Goal: Task Accomplishment & Management: Use online tool/utility

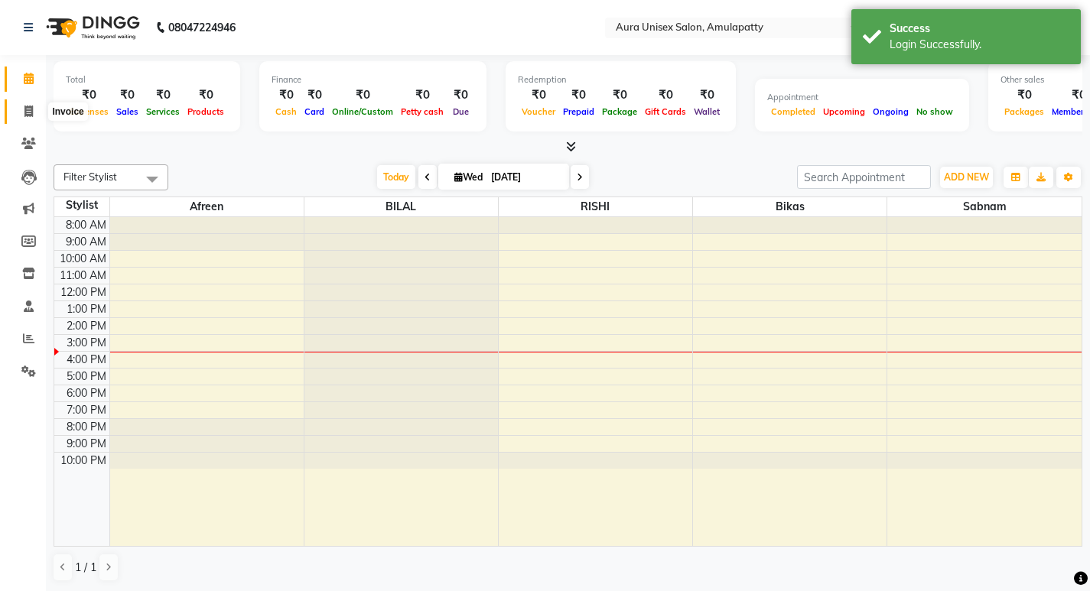
select select "en"
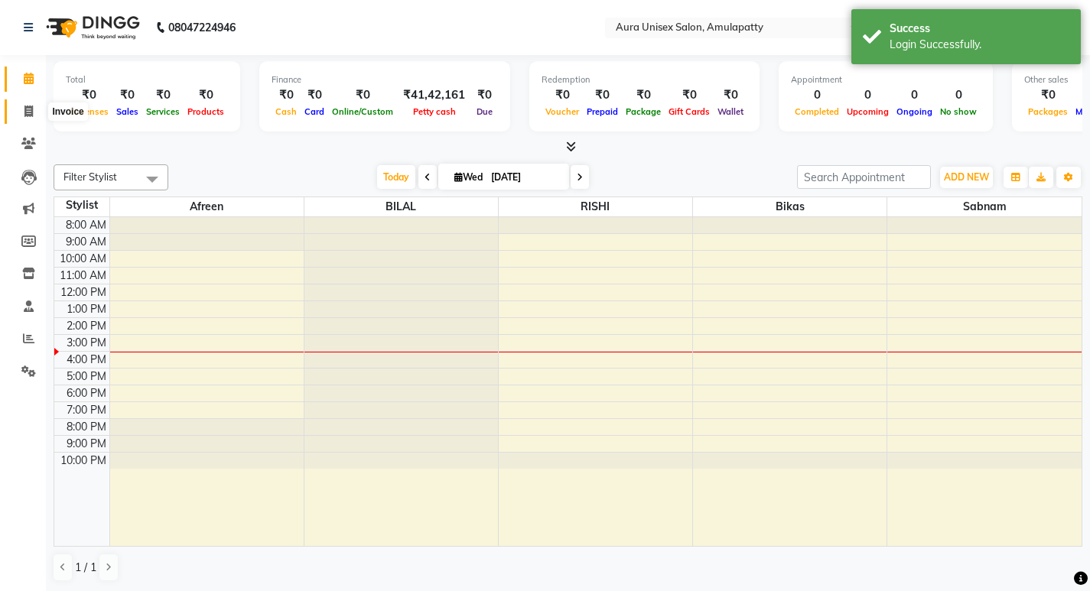
click at [28, 113] on icon at bounding box center [28, 111] width 8 height 11
select select "service"
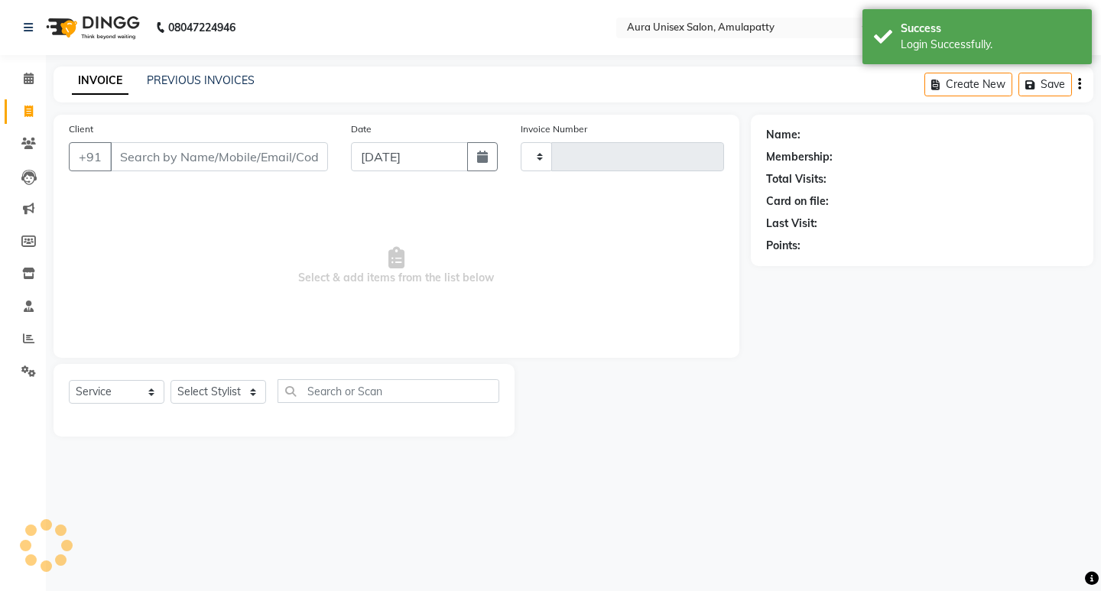
type input "1064"
select select "837"
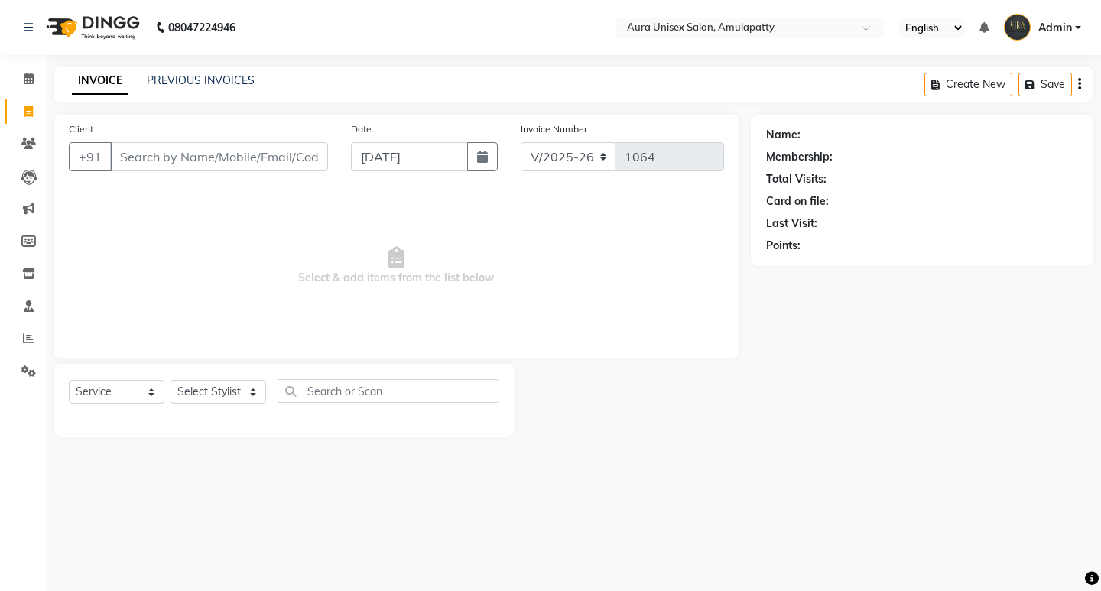
click at [280, 169] on input "Client" at bounding box center [219, 156] width 218 height 29
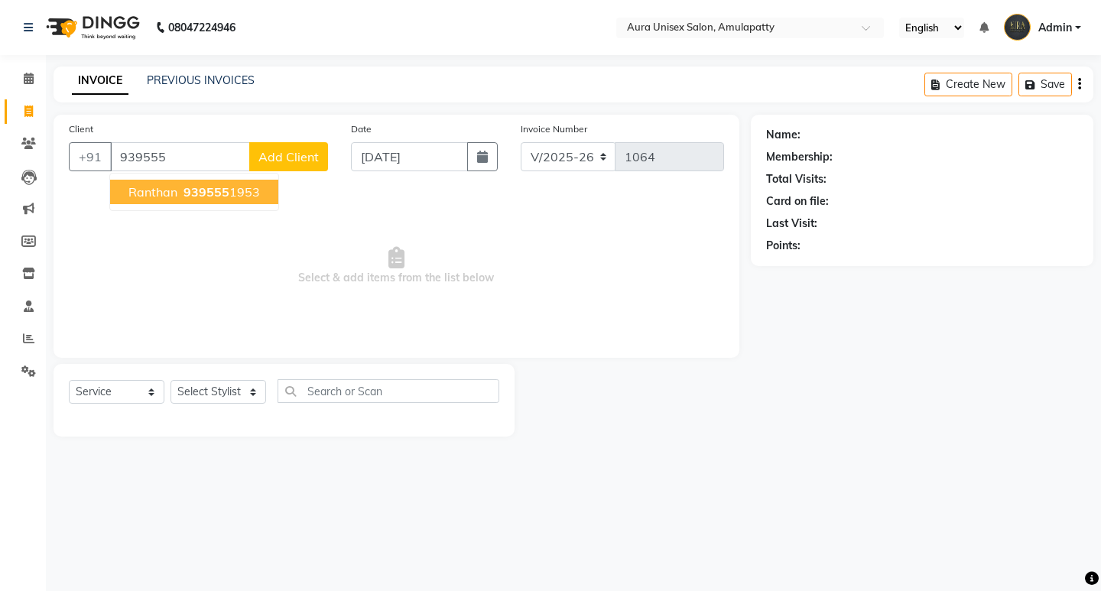
click at [252, 193] on ngb-highlight "939555 1953" at bounding box center [220, 191] width 80 height 15
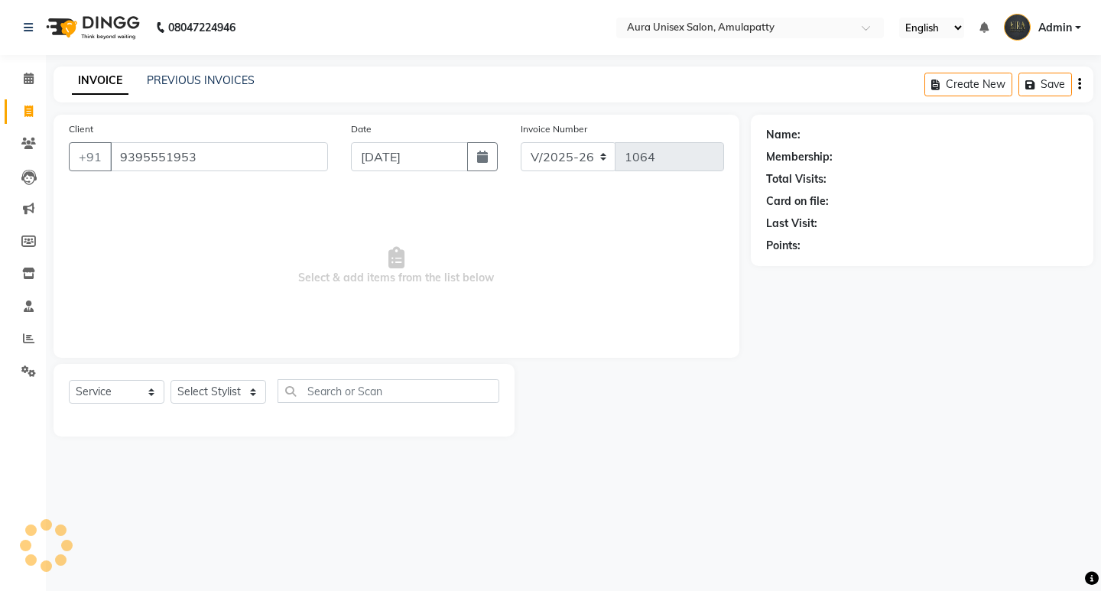
type input "9395551953"
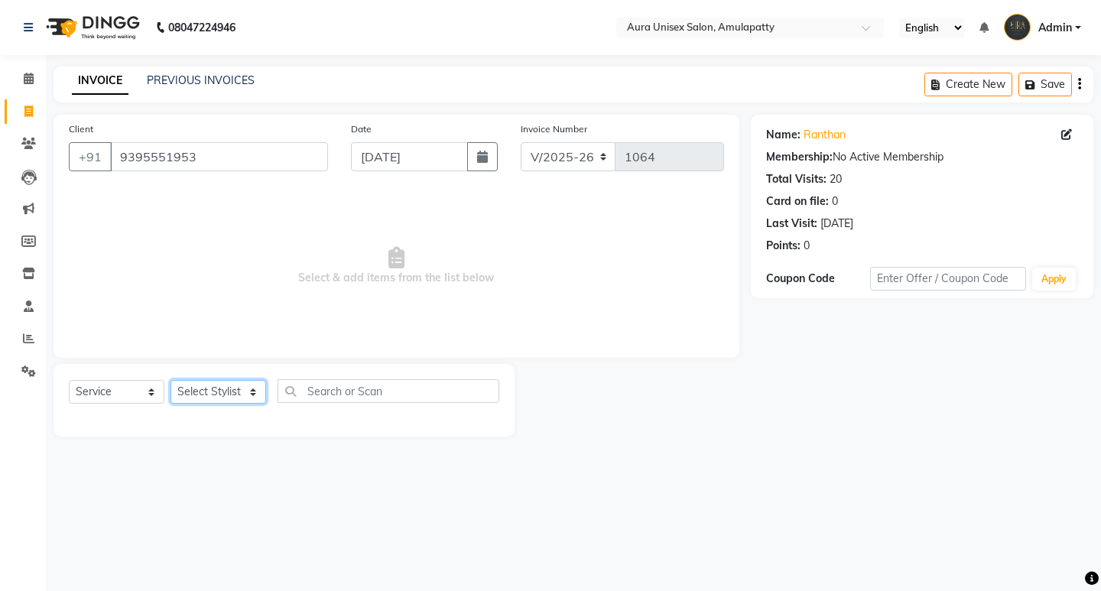
click at [220, 392] on select "Select Stylist [PERSON_NAME] BILAL RISHI Sabnam" at bounding box center [219, 392] width 96 height 24
select select "13774"
click at [171, 380] on select "Select Stylist [PERSON_NAME] BILAL RISHI Sabnam" at bounding box center [219, 392] width 96 height 24
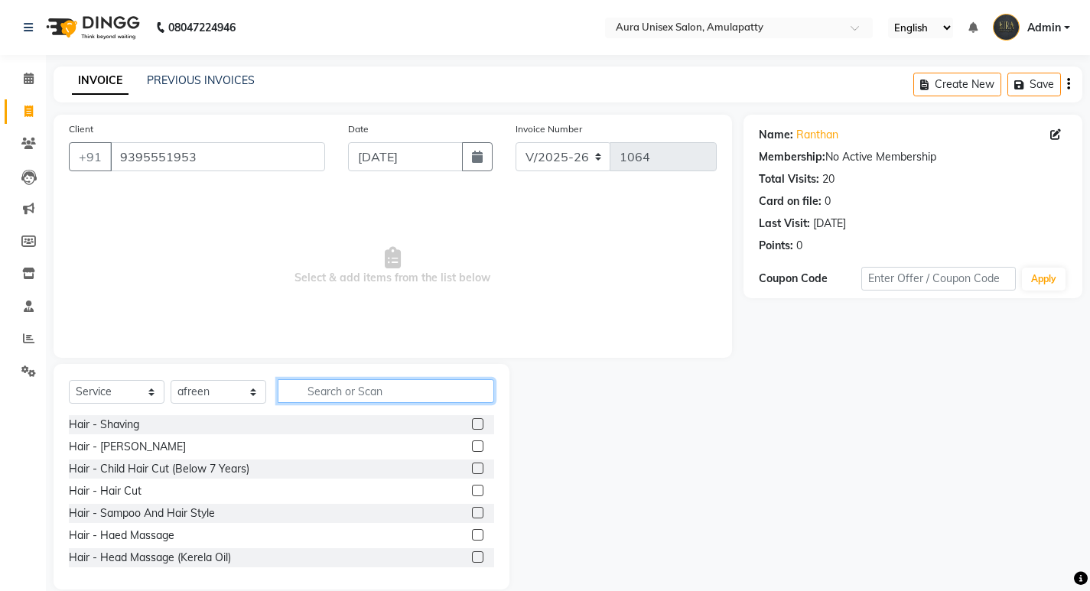
click at [299, 395] on input "text" at bounding box center [386, 391] width 216 height 24
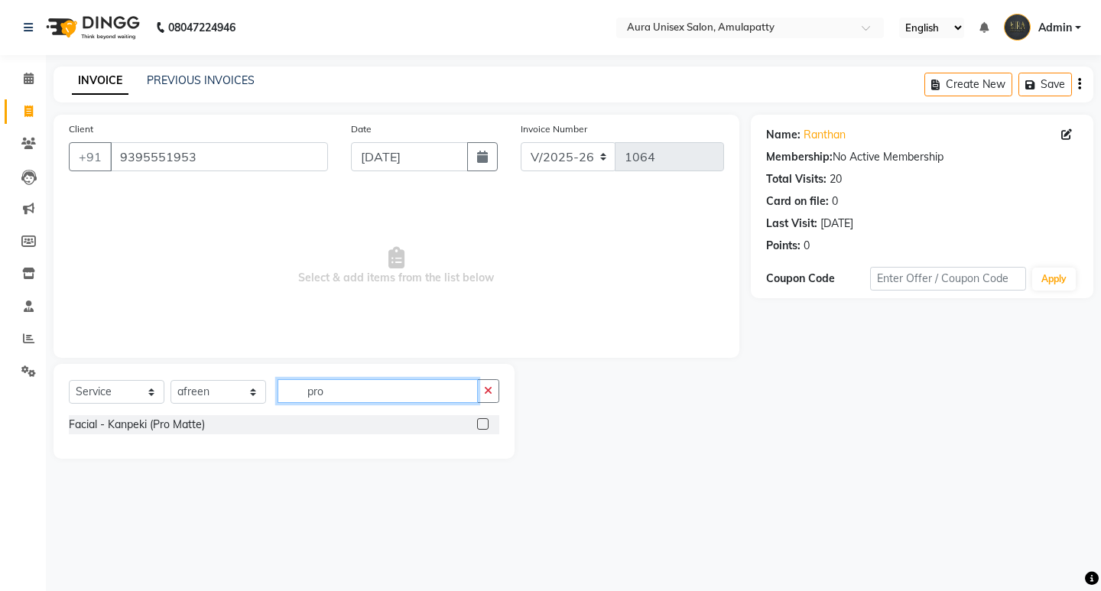
type input "pro"
click at [482, 426] on label at bounding box center [482, 423] width 11 height 11
click at [482, 426] on input "checkbox" at bounding box center [482, 425] width 10 height 10
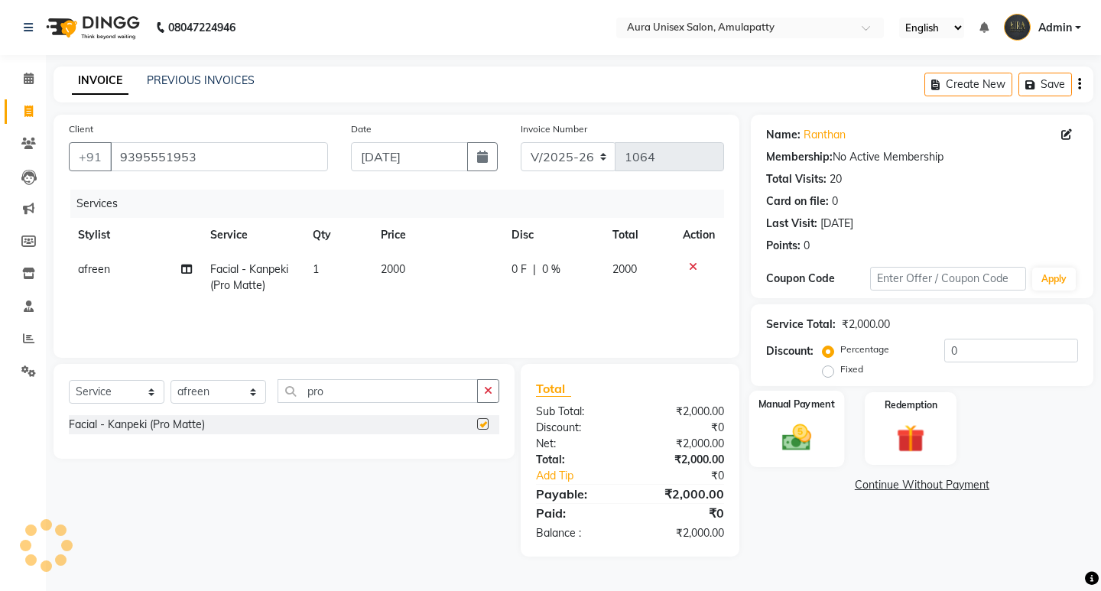
checkbox input "false"
click at [803, 439] on img at bounding box center [795, 438] width 47 height 34
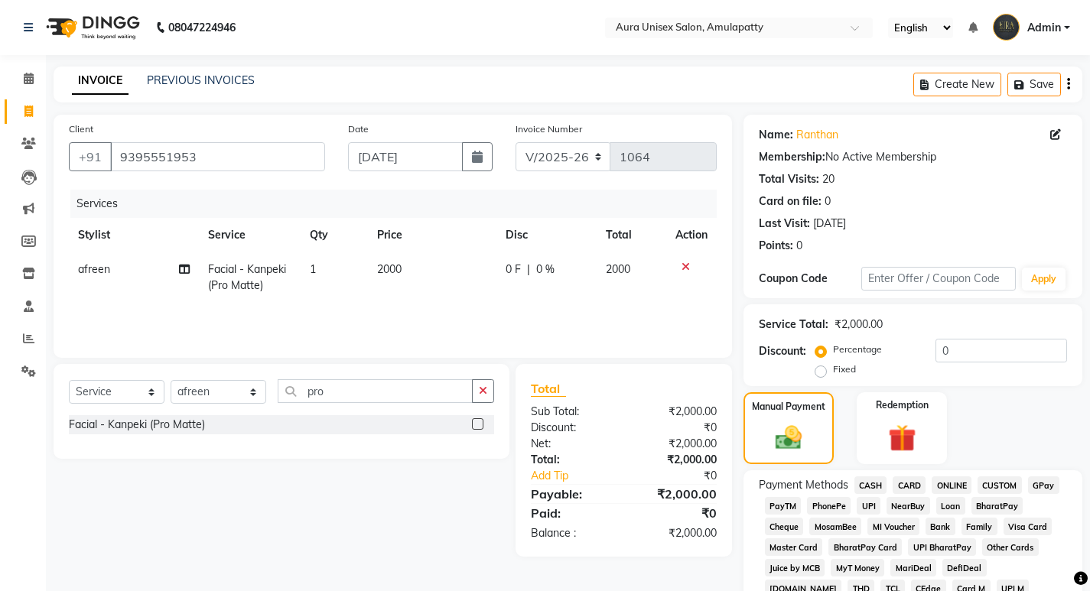
click at [1046, 485] on span "GPay" at bounding box center [1043, 485] width 31 height 18
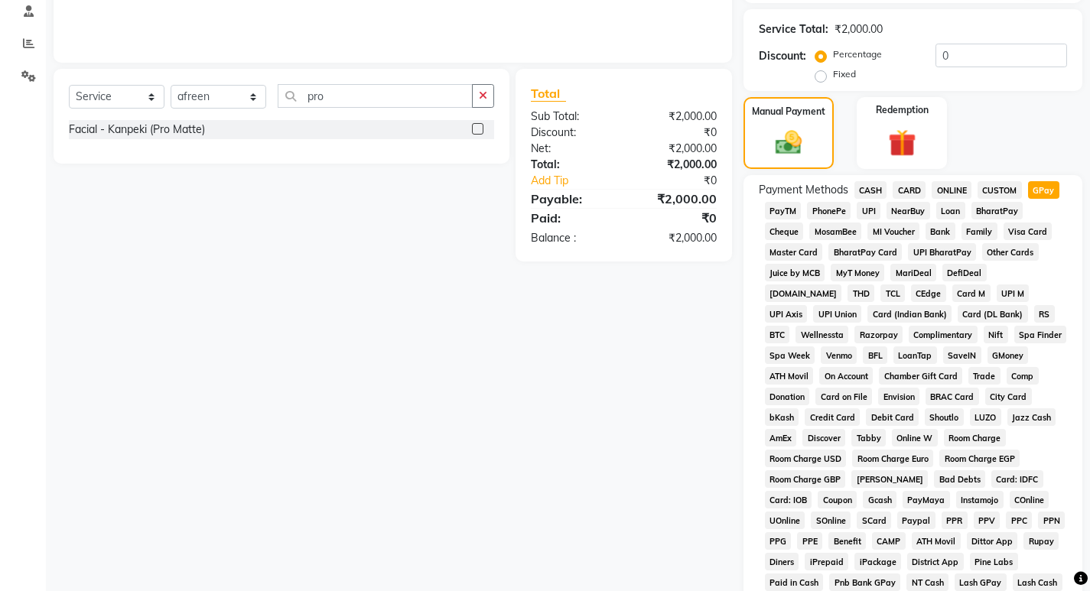
scroll to position [459, 0]
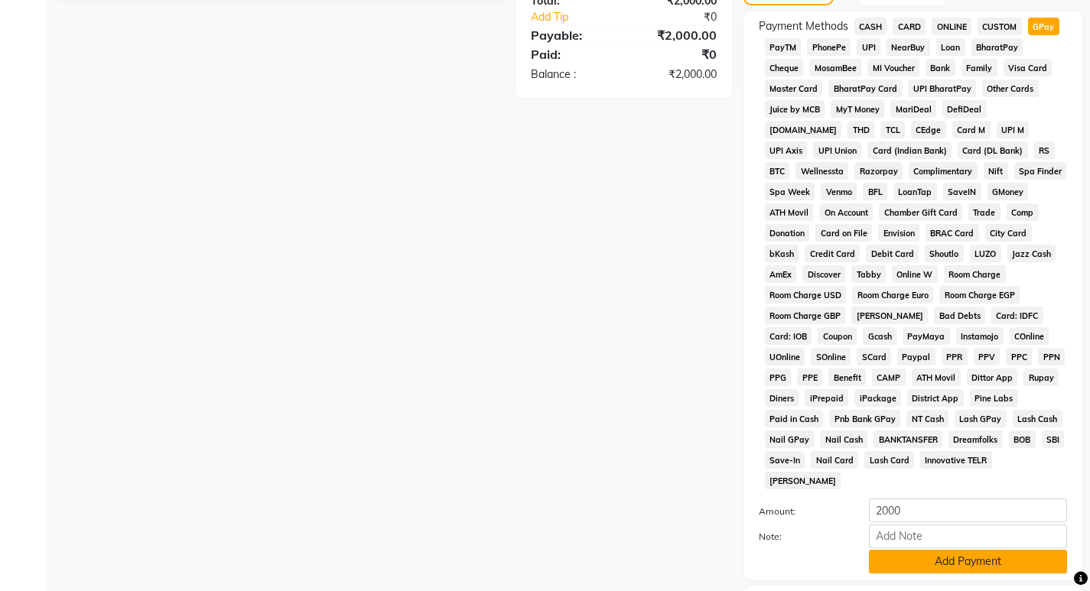
click at [1010, 551] on button "Add Payment" at bounding box center [968, 562] width 198 height 24
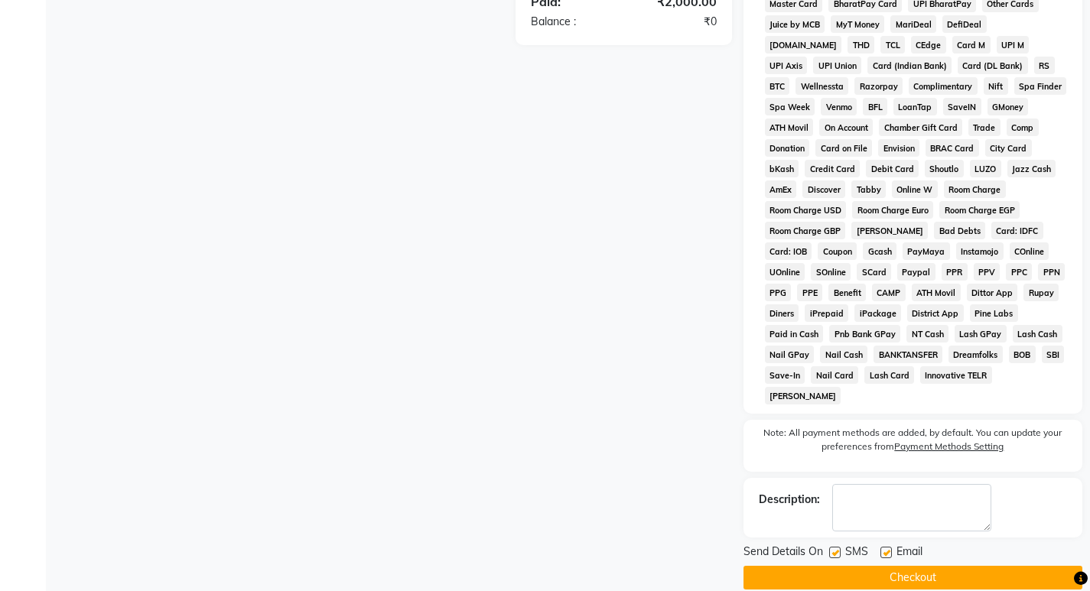
scroll to position [544, 0]
click at [948, 565] on button "Checkout" at bounding box center [912, 577] width 339 height 24
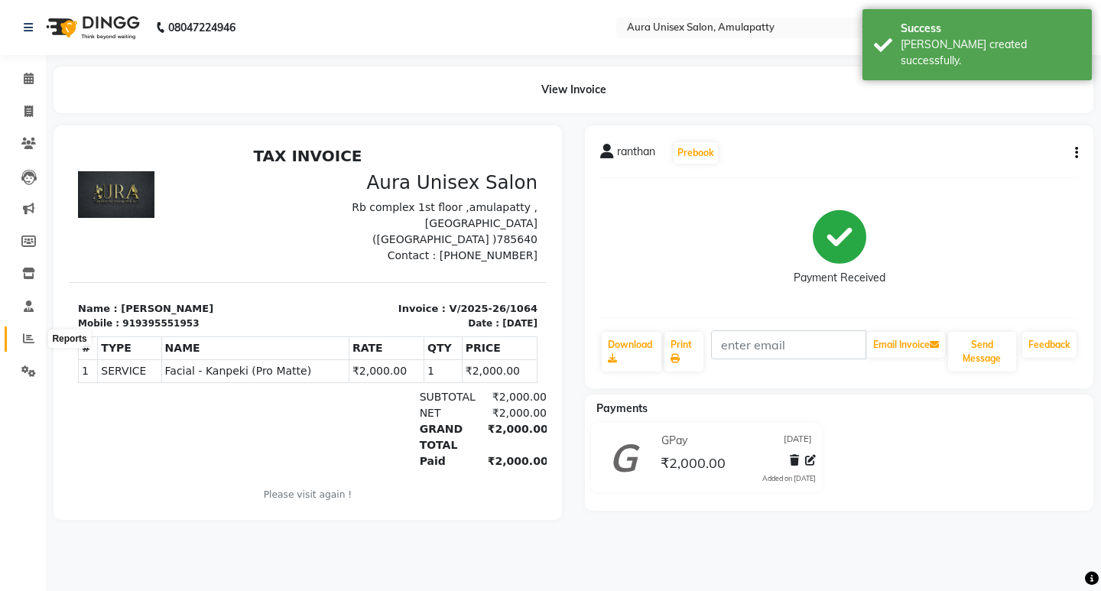
click at [28, 340] on icon at bounding box center [28, 338] width 11 height 11
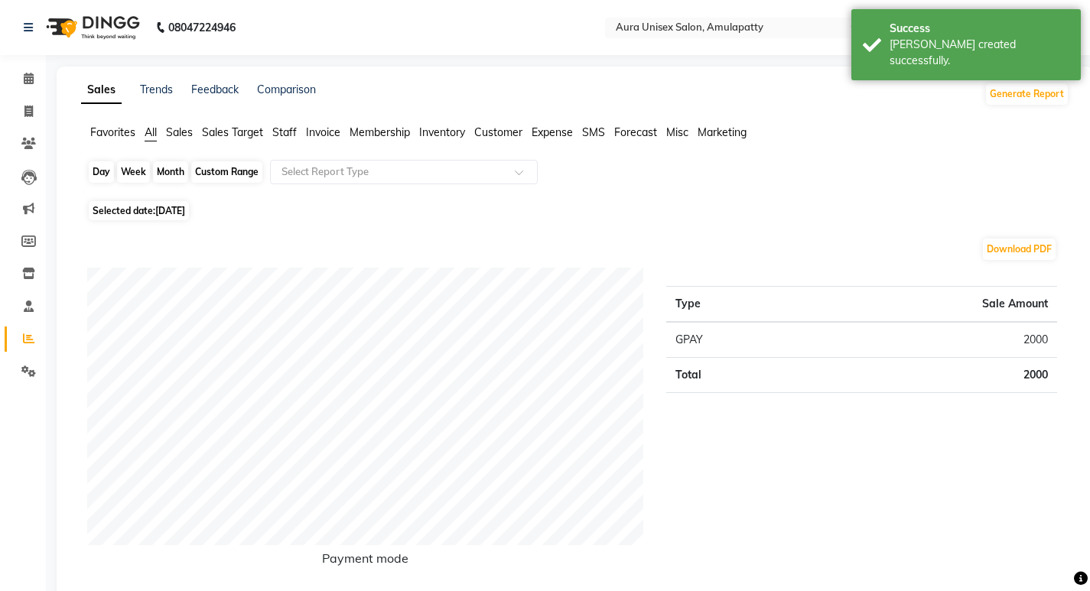
click at [105, 168] on div "Day" at bounding box center [101, 171] width 25 height 21
select select "9"
select select "2025"
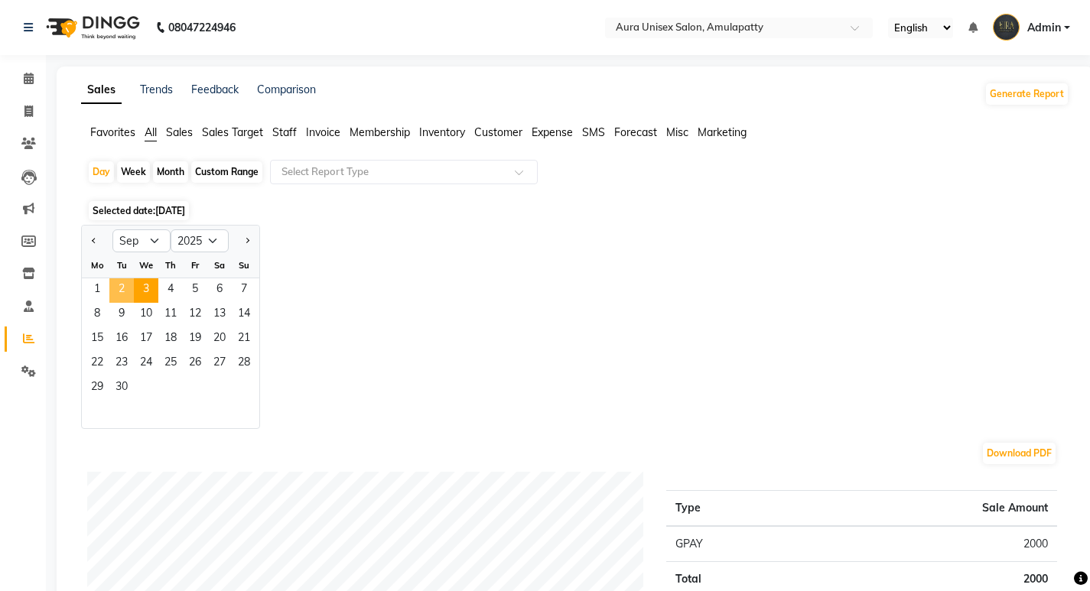
click at [126, 286] on span "2" at bounding box center [121, 290] width 24 height 24
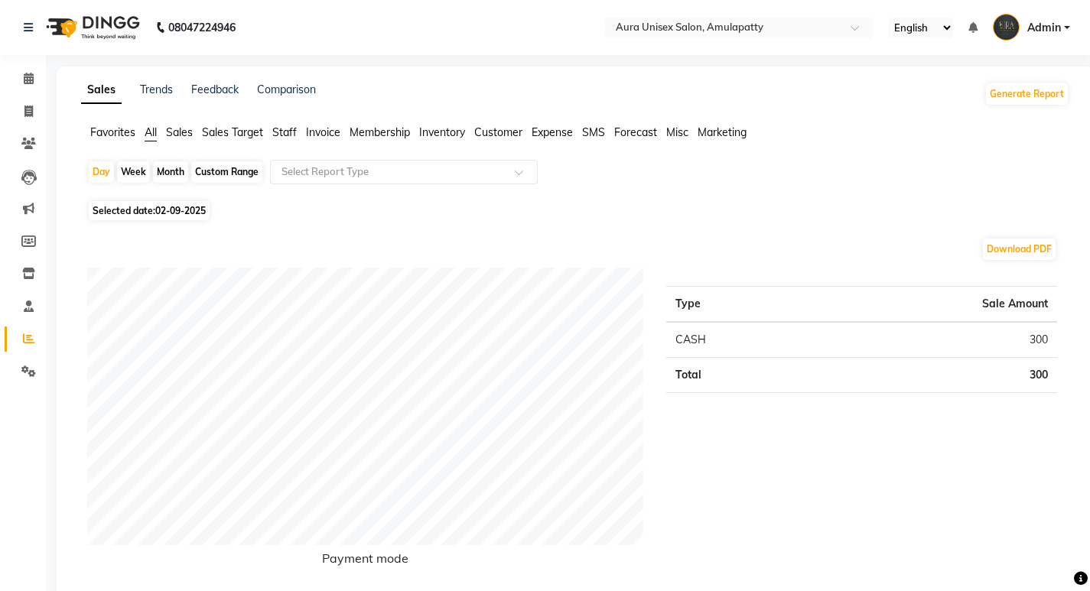
click at [174, 175] on div "Month" at bounding box center [170, 171] width 35 height 21
select select "9"
select select "2025"
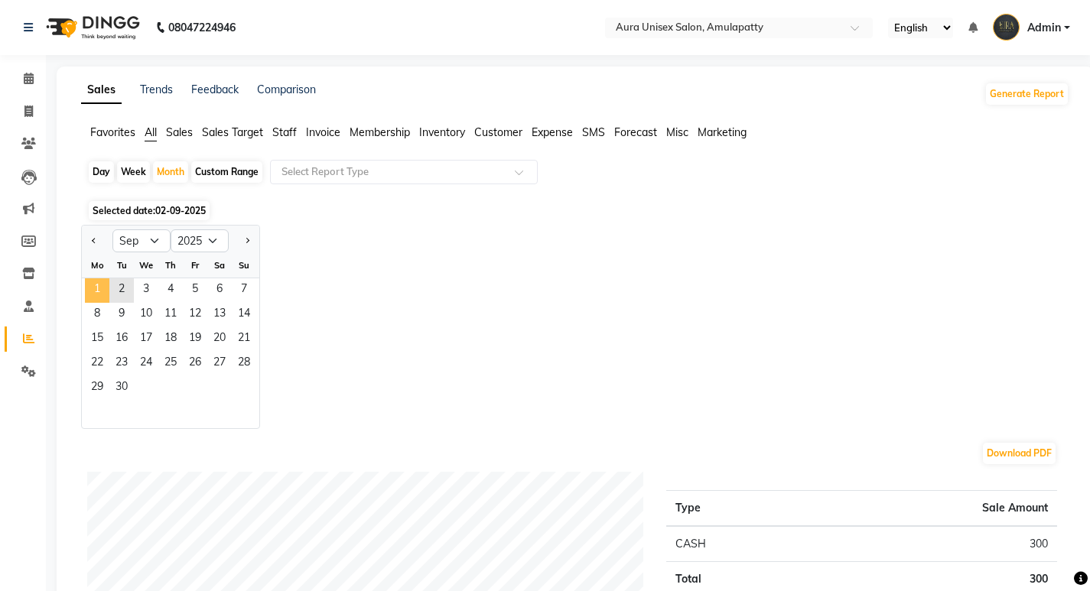
click at [100, 291] on span "1" at bounding box center [97, 290] width 24 height 24
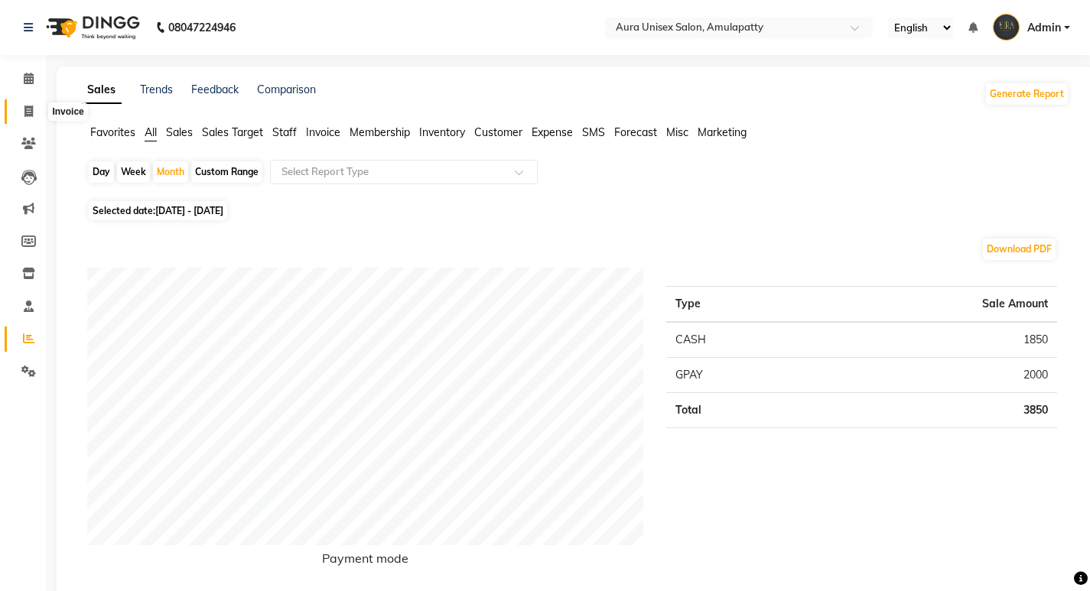
click at [28, 117] on span at bounding box center [28, 112] width 27 height 18
select select "service"
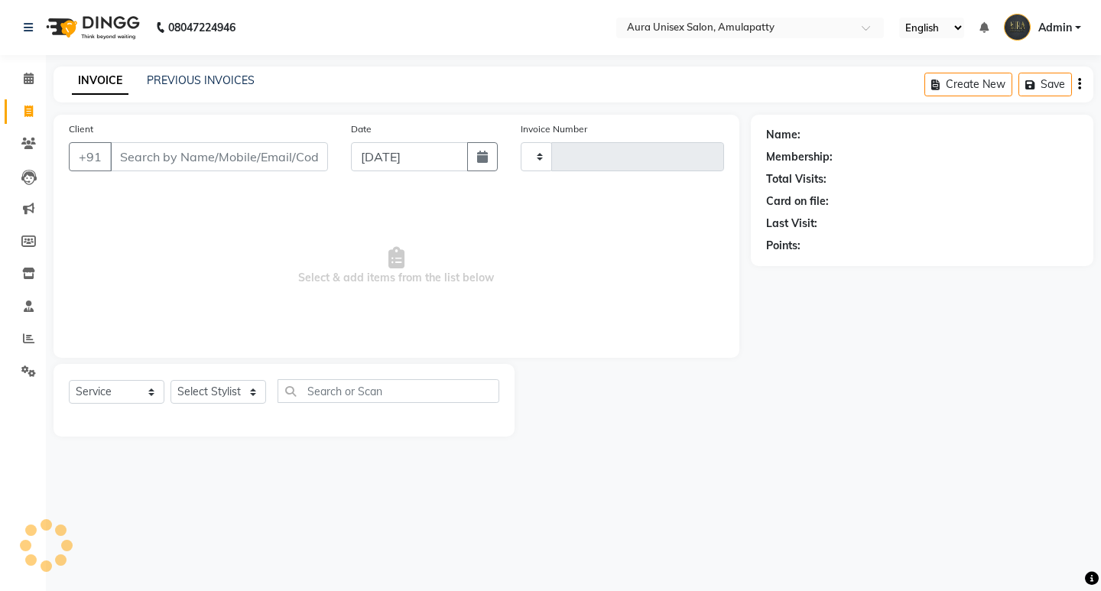
type input "1065"
select select "837"
